Goal: Transaction & Acquisition: Purchase product/service

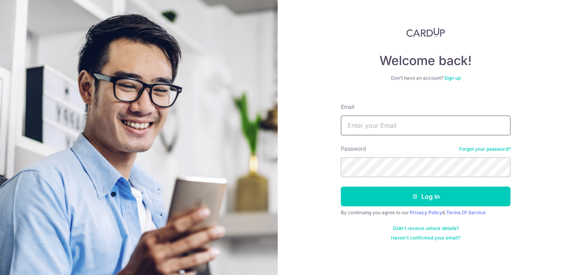
click at [423, 124] on input "Email" at bounding box center [426, 126] width 170 height 20
type input "z"
type input "chanzixian83@gmail.com"
click at [341, 187] on button "Log in" at bounding box center [426, 197] width 170 height 20
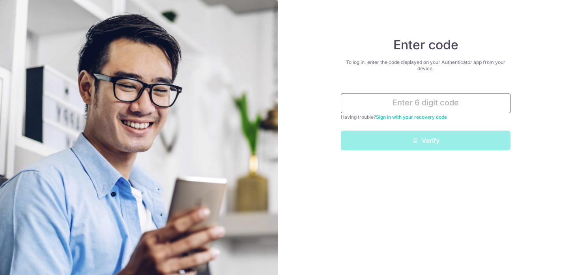
click at [410, 105] on input "text" at bounding box center [426, 104] width 170 height 20
click at [432, 189] on div "Enter code To log in, enter the code displayed on your Authenticator app from y…" at bounding box center [426, 137] width 297 height 275
click at [418, 109] on input "text" at bounding box center [426, 104] width 170 height 20
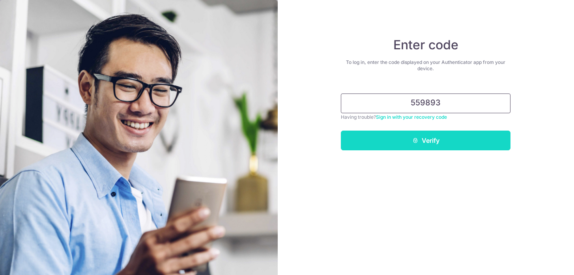
type input "559893"
click at [440, 145] on button "Verify" at bounding box center [426, 141] width 170 height 20
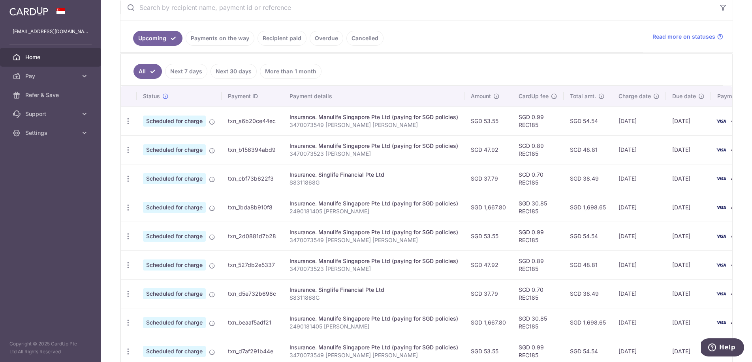
scroll to position [159, 0]
click at [538, 62] on ul "All Next 7 days Next 30 days More than 1 month" at bounding box center [422, 69] width 602 height 32
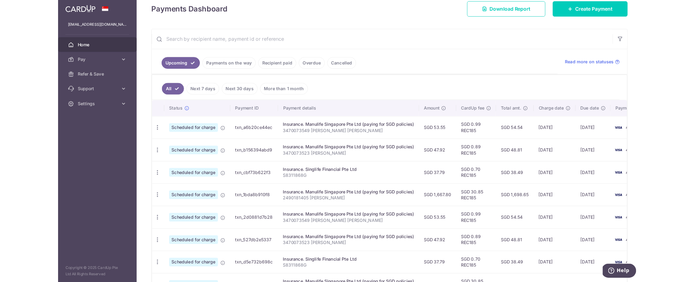
scroll to position [93, 0]
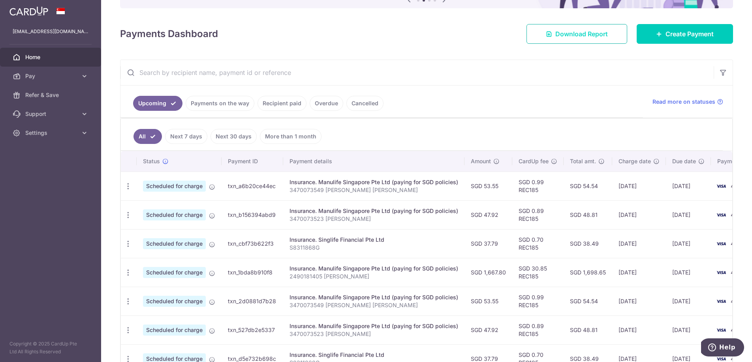
click at [561, 35] on span "Download Report" at bounding box center [581, 33] width 53 height 9
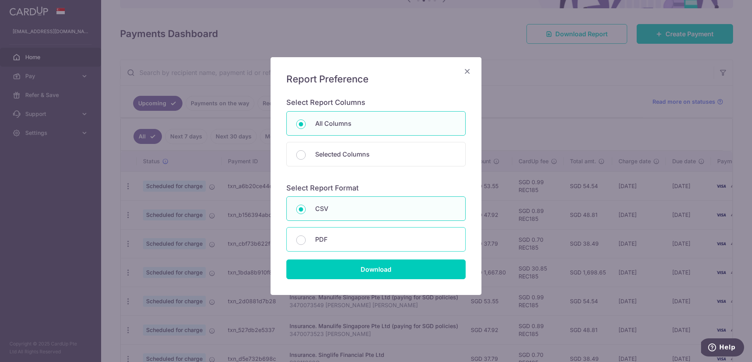
click at [360, 241] on p "PDF" at bounding box center [385, 239] width 141 height 9
click at [306, 241] on input "PDF" at bounding box center [300, 240] width 9 height 9
radio input "false"
radio input "true"
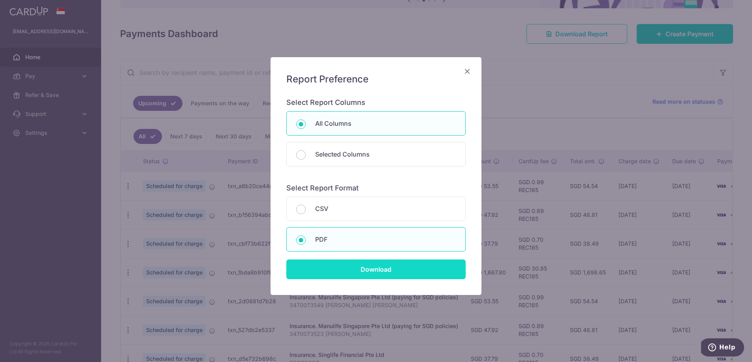
click at [377, 273] on input "Download" at bounding box center [375, 270] width 179 height 20
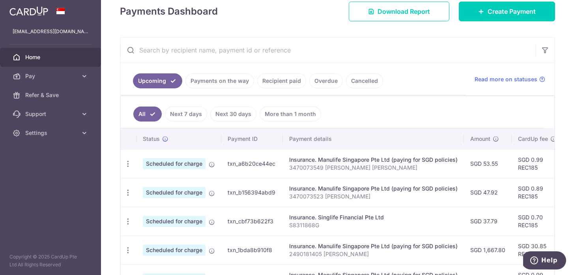
scroll to position [116, 0]
click at [500, 13] on span "Create Payment" at bounding box center [512, 10] width 48 height 9
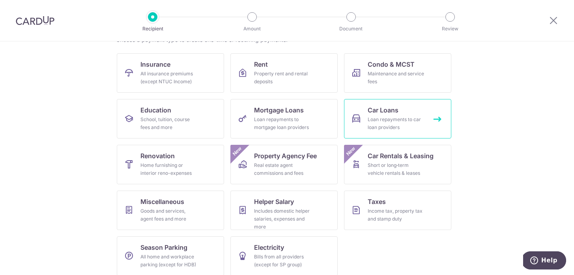
scroll to position [78, 0]
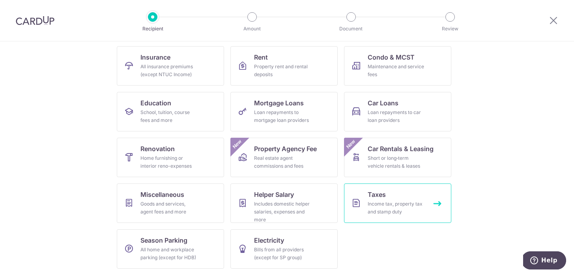
click at [400, 205] on div "Income tax, property tax and stamp duty" at bounding box center [396, 208] width 57 height 16
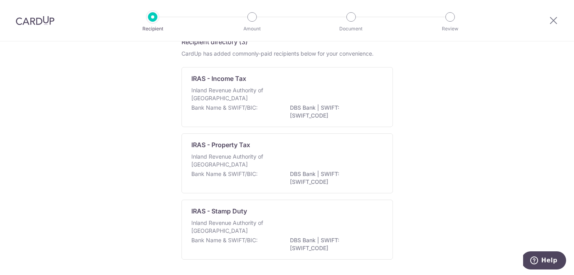
scroll to position [43, 0]
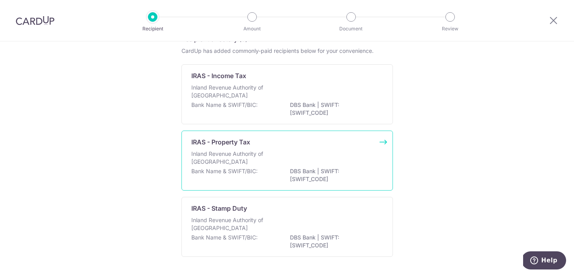
click at [293, 161] on div "Inland Revenue Authority of [GEOGRAPHIC_DATA]" at bounding box center [287, 158] width 192 height 17
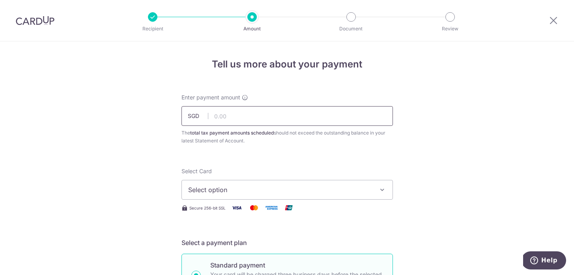
click at [308, 122] on input "text" at bounding box center [288, 116] width 212 height 20
type input "172.11"
click at [259, 190] on span "Select option" at bounding box center [280, 189] width 184 height 9
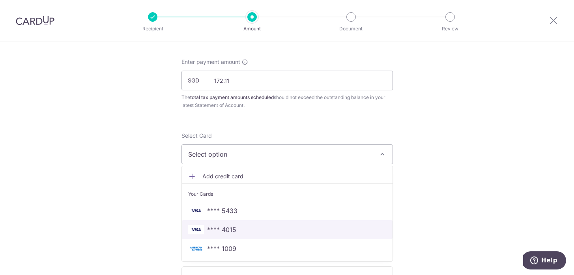
scroll to position [36, 0]
click at [274, 231] on span "**** 4015" at bounding box center [287, 229] width 198 height 9
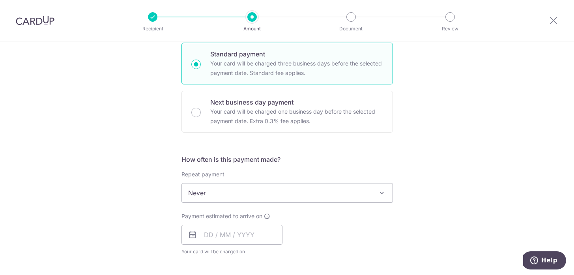
scroll to position [211, 0]
click at [315, 195] on span "Never" at bounding box center [287, 193] width 211 height 19
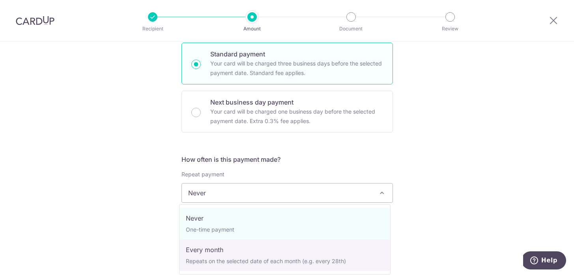
select select "3"
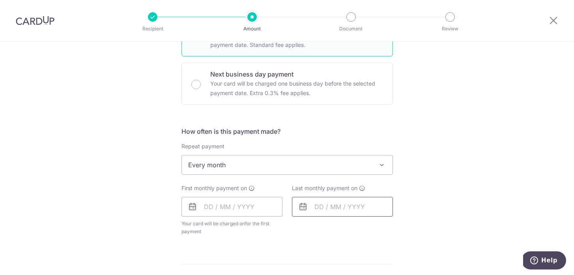
scroll to position [256, 0]
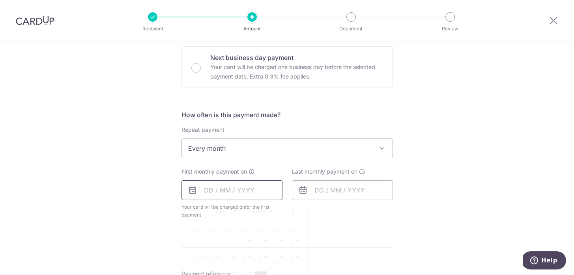
click at [254, 194] on input "text" at bounding box center [232, 190] width 101 height 20
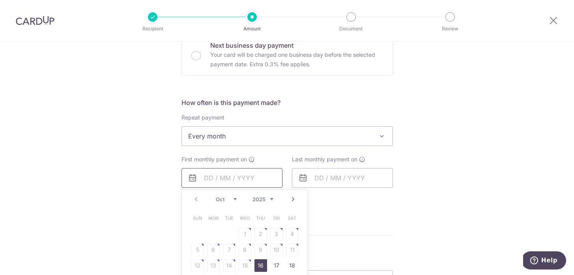
scroll to position [282, 0]
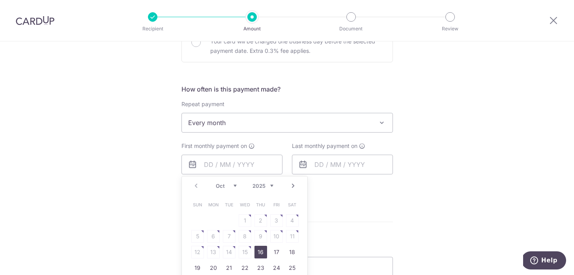
click at [259, 252] on link "16" at bounding box center [261, 252] width 13 height 13
type input "[DATE]"
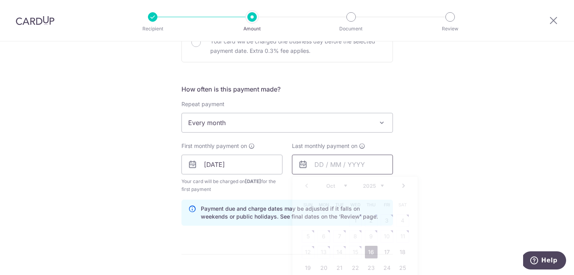
click at [345, 167] on input "text" at bounding box center [342, 165] width 101 height 20
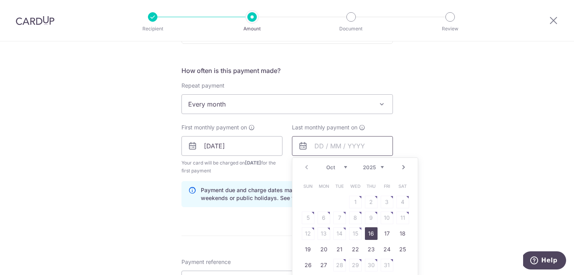
scroll to position [304, 0]
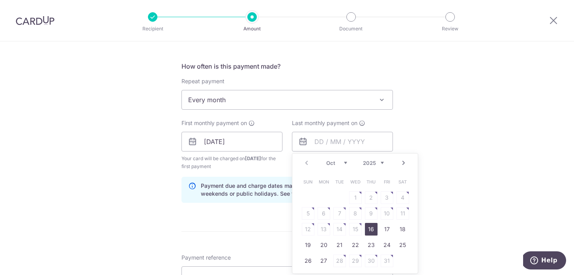
click at [399, 164] on link "Next" at bounding box center [403, 162] width 9 height 9
click at [386, 229] on link "16" at bounding box center [387, 229] width 13 height 13
type input "16/01/2026"
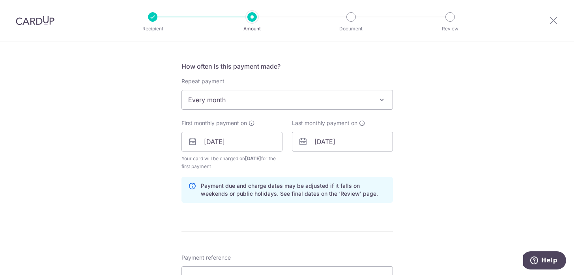
click at [469, 174] on div "Tell us more about your payment Enter payment amount SGD 172.11 172.11 The tota…" at bounding box center [287, 123] width 574 height 773
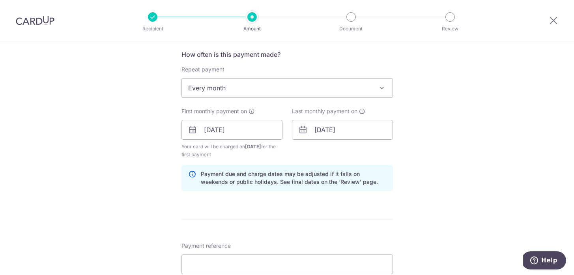
scroll to position [421, 0]
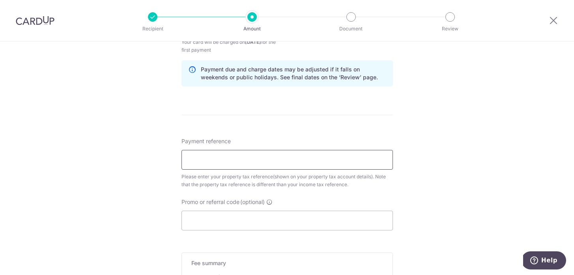
click at [317, 168] on input "Payment reference" at bounding box center [288, 160] width 212 height 20
click at [259, 160] on input "Payment reference" at bounding box center [288, 160] width 212 height 20
click at [250, 161] on input "Payment reference" at bounding box center [288, 160] width 212 height 20
paste input "4198816E"
type input "4198816E"
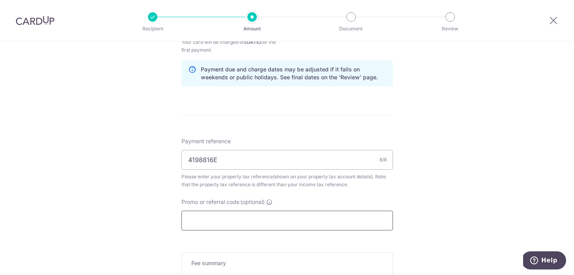
click at [242, 221] on input "Promo or referral code (optional)" at bounding box center [288, 221] width 212 height 20
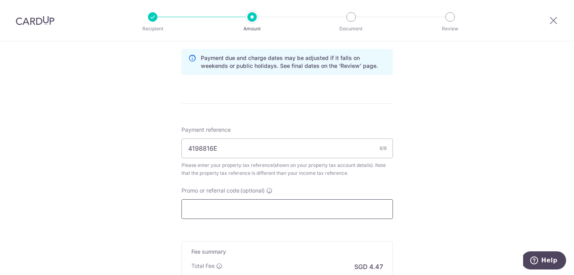
scroll to position [435, 0]
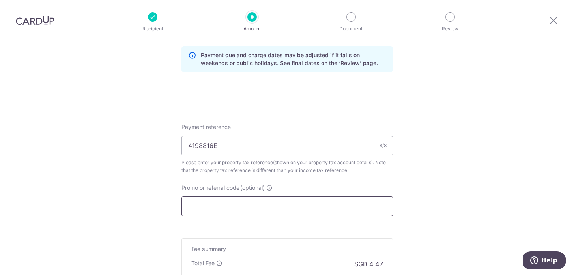
click at [267, 207] on input "Promo or referral code (optional)" at bounding box center [288, 207] width 212 height 20
paste input "REC185"
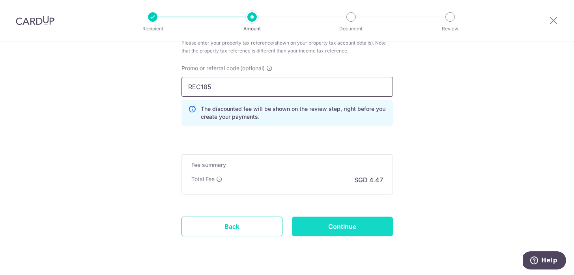
scroll to position [575, 0]
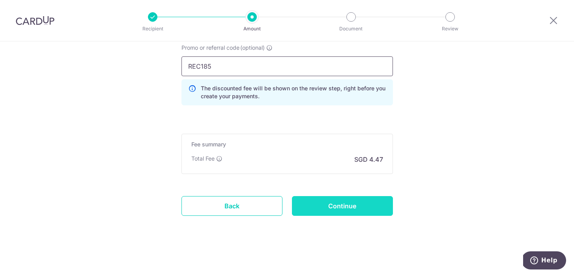
type input "REC185"
click at [357, 210] on input "Continue" at bounding box center [342, 206] width 101 height 20
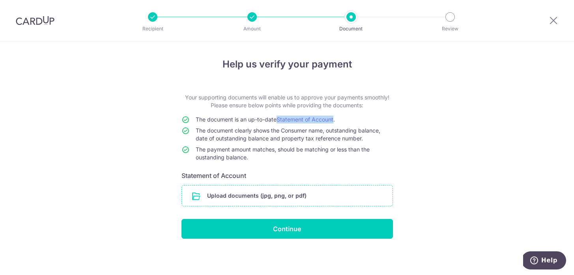
click at [280, 197] on input "file" at bounding box center [287, 196] width 211 height 21
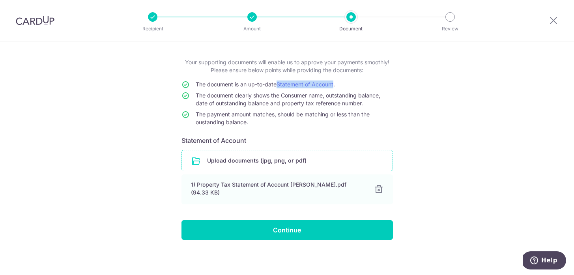
scroll to position [37, 0]
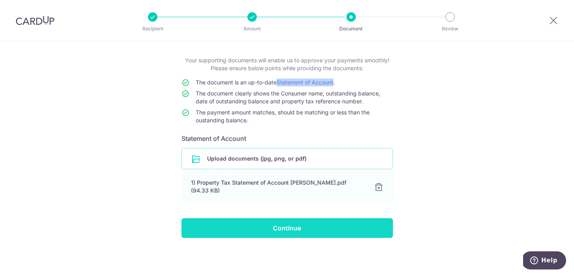
click at [308, 230] on input "Continue" at bounding box center [288, 228] width 212 height 20
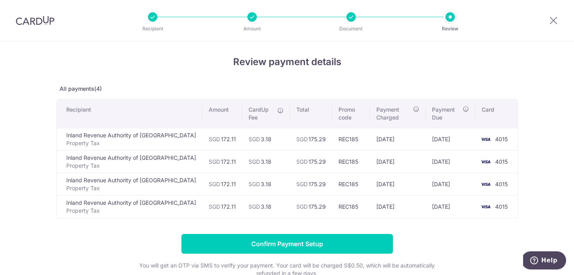
scroll to position [12, 0]
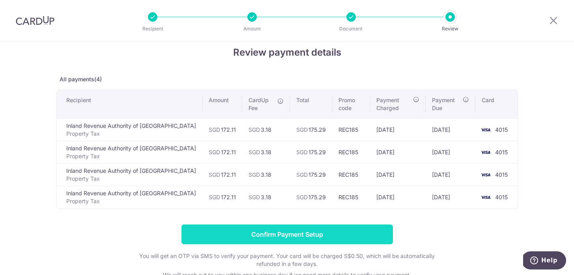
click at [322, 233] on input "Confirm Payment Setup" at bounding box center [288, 235] width 212 height 20
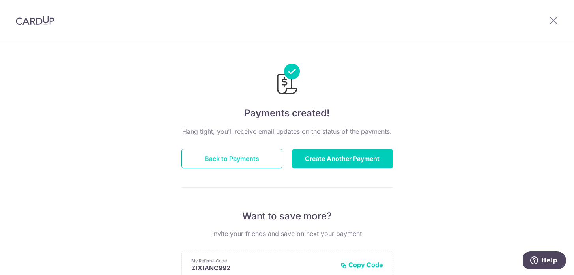
click at [233, 162] on button "Back to Payments" at bounding box center [232, 159] width 101 height 20
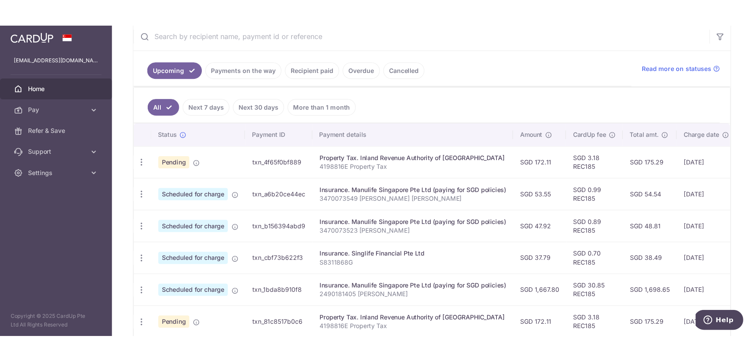
scroll to position [165, 0]
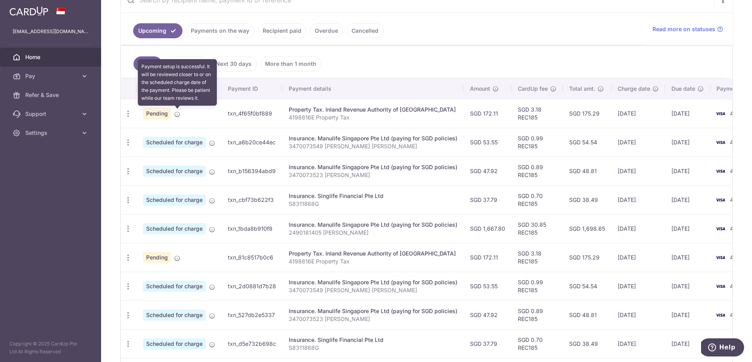
click at [178, 115] on icon at bounding box center [177, 114] width 6 height 6
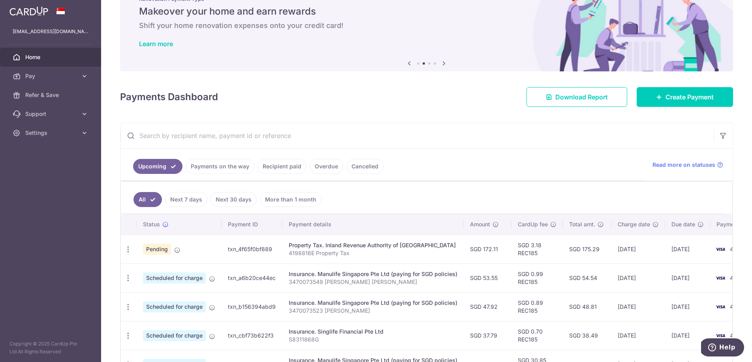
scroll to position [53, 0]
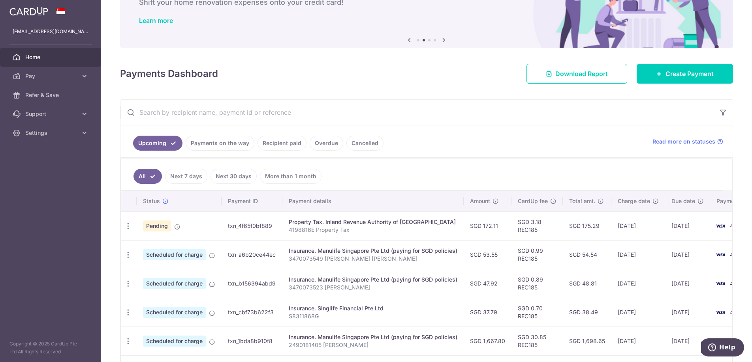
click at [219, 234] on td "Pending" at bounding box center [179, 226] width 85 height 29
click at [130, 226] on icon "button" at bounding box center [128, 226] width 8 height 8
click at [156, 247] on span "Update payment" at bounding box center [170, 247] width 54 height 9
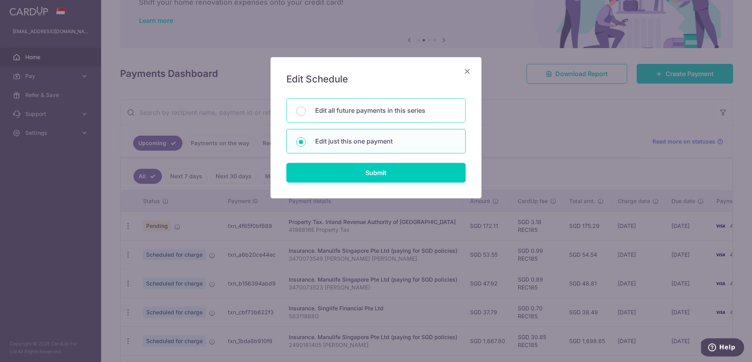
click at [358, 114] on p "Edit all future payments in this series" at bounding box center [385, 110] width 141 height 9
click at [306, 114] on input "Edit all future payments in this series" at bounding box center [300, 111] width 9 height 9
radio input "true"
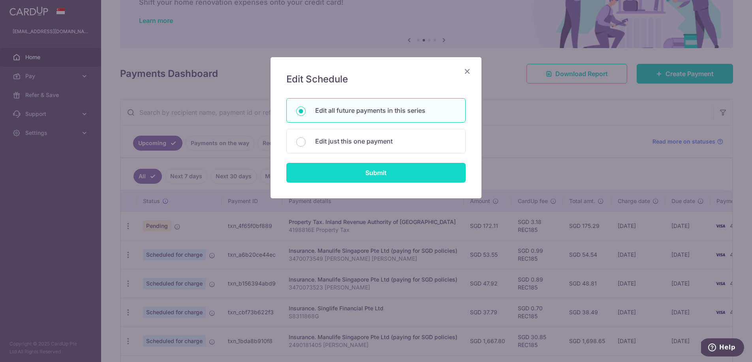
click at [379, 180] on input "Submit" at bounding box center [375, 173] width 179 height 20
radio input "true"
type input "172.11"
type input "4198816E"
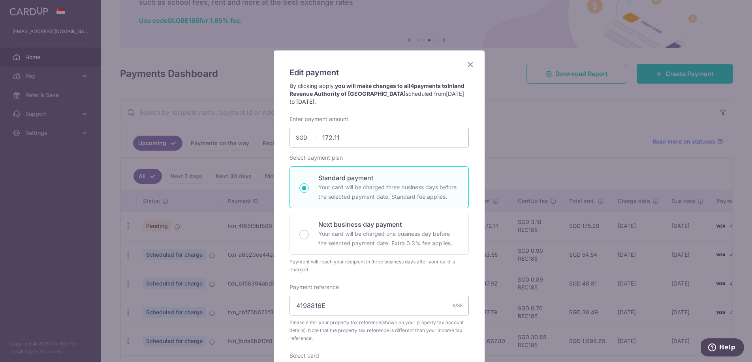
scroll to position [0, 0]
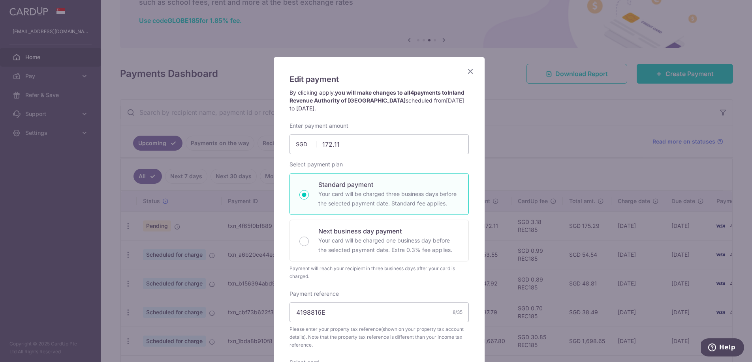
click at [466, 72] on icon "Close" at bounding box center [470, 71] width 9 height 10
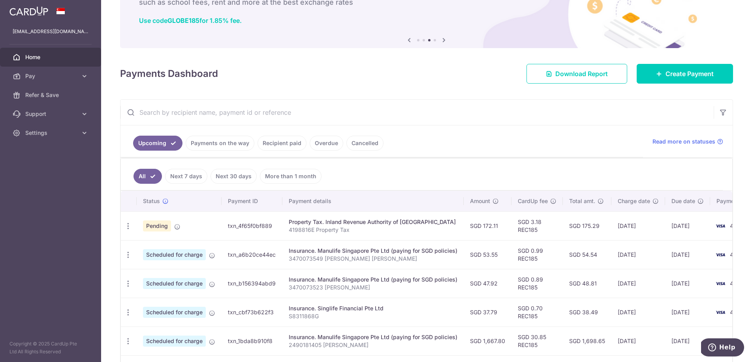
click at [438, 84] on div "× Pause Schedule Pause all future payments in this series Pause just this one p…" at bounding box center [426, 181] width 651 height 362
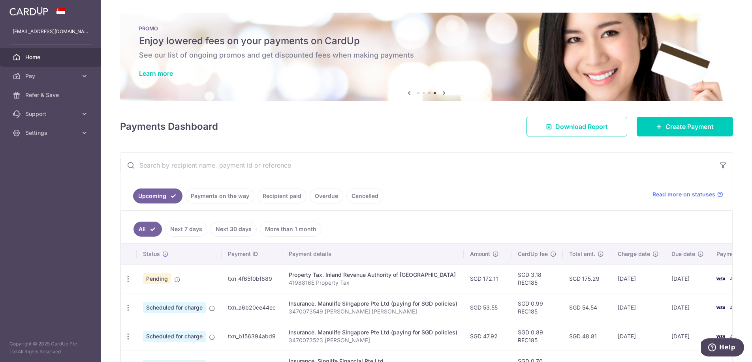
click at [36, 57] on span "Home" at bounding box center [51, 57] width 52 height 8
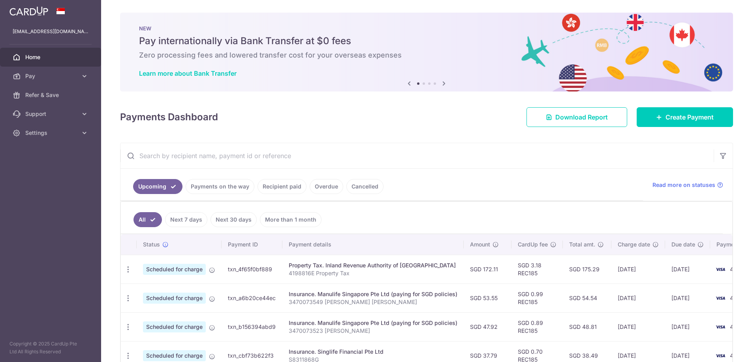
click at [51, 134] on span "Settings" at bounding box center [51, 133] width 52 height 8
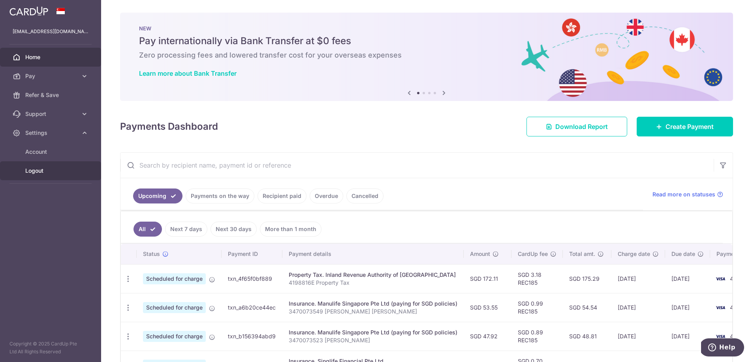
click at [41, 171] on span "Logout" at bounding box center [51, 171] width 52 height 8
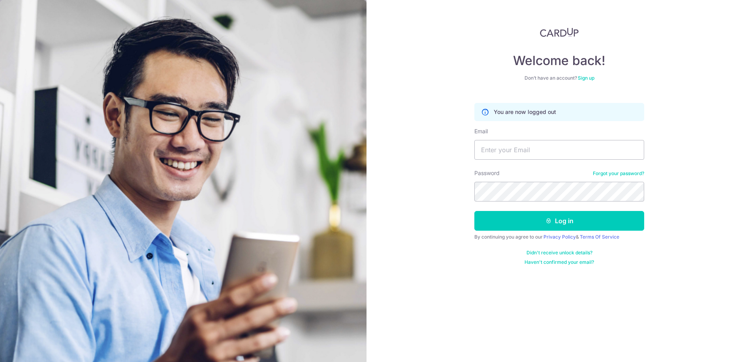
click at [432, 68] on div "Welcome back! Don’t have an account? Sign up You are now logged out Email Passw…" at bounding box center [558, 181] width 385 height 362
